Goal: Transaction & Acquisition: Download file/media

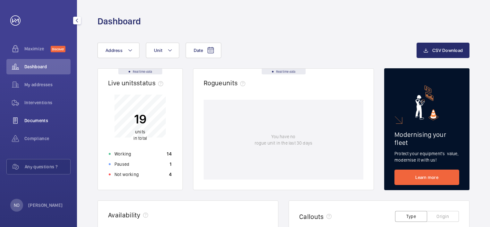
click at [31, 118] on span "Documents" at bounding box center [47, 120] width 46 height 6
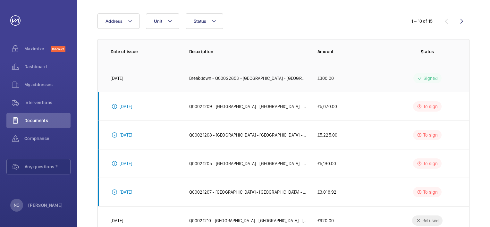
scroll to position [64, 0]
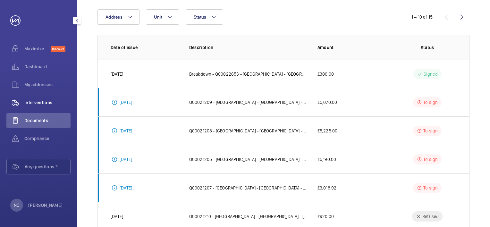
click at [37, 95] on div "Interventions" at bounding box center [38, 102] width 64 height 15
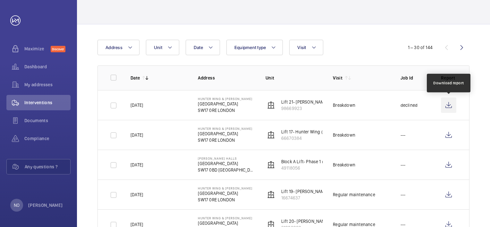
click at [450, 103] on wm-front-icon-button at bounding box center [448, 104] width 15 height 15
